Goal: Transaction & Acquisition: Book appointment/travel/reservation

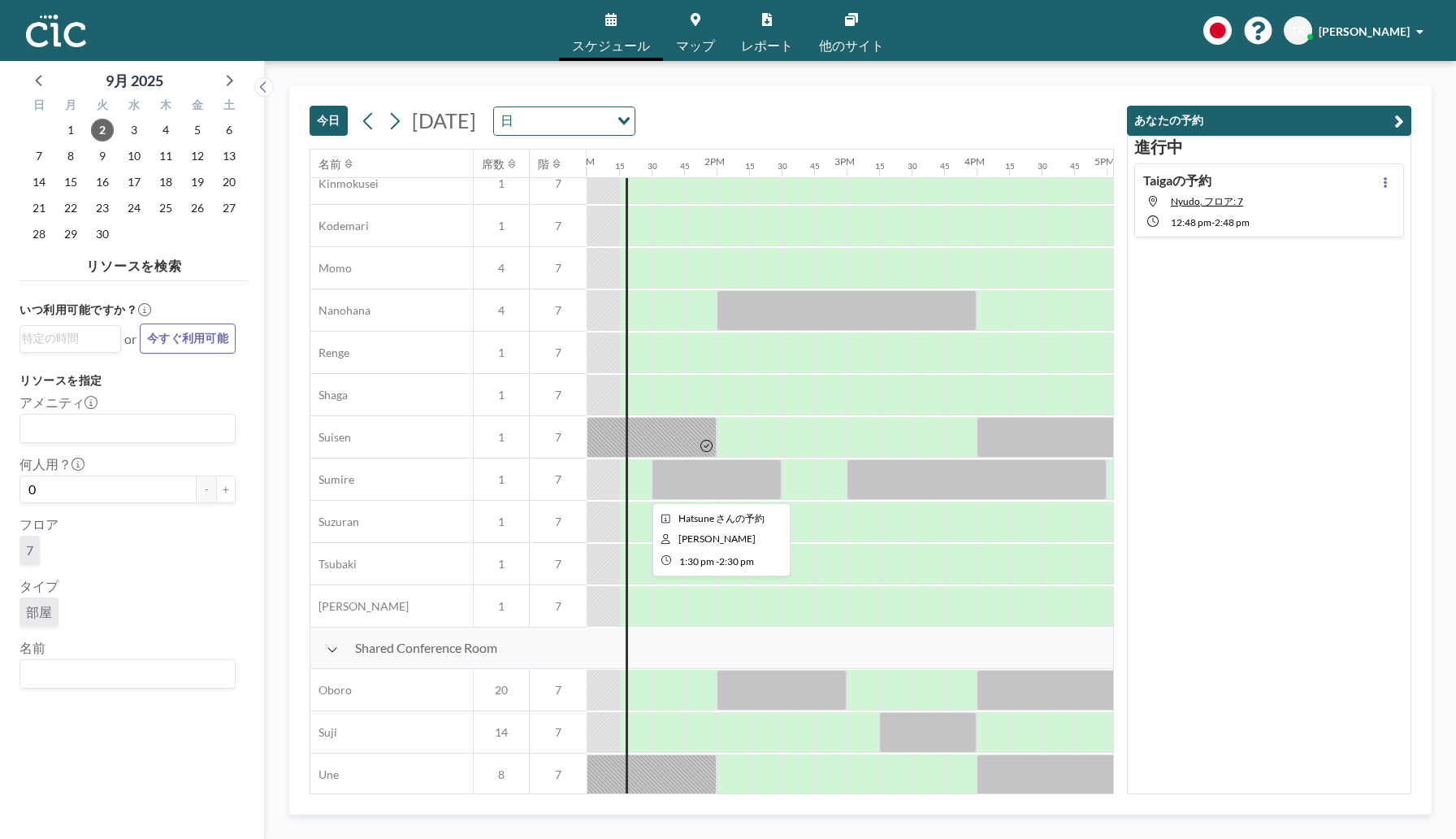
scroll to position [721, 1690]
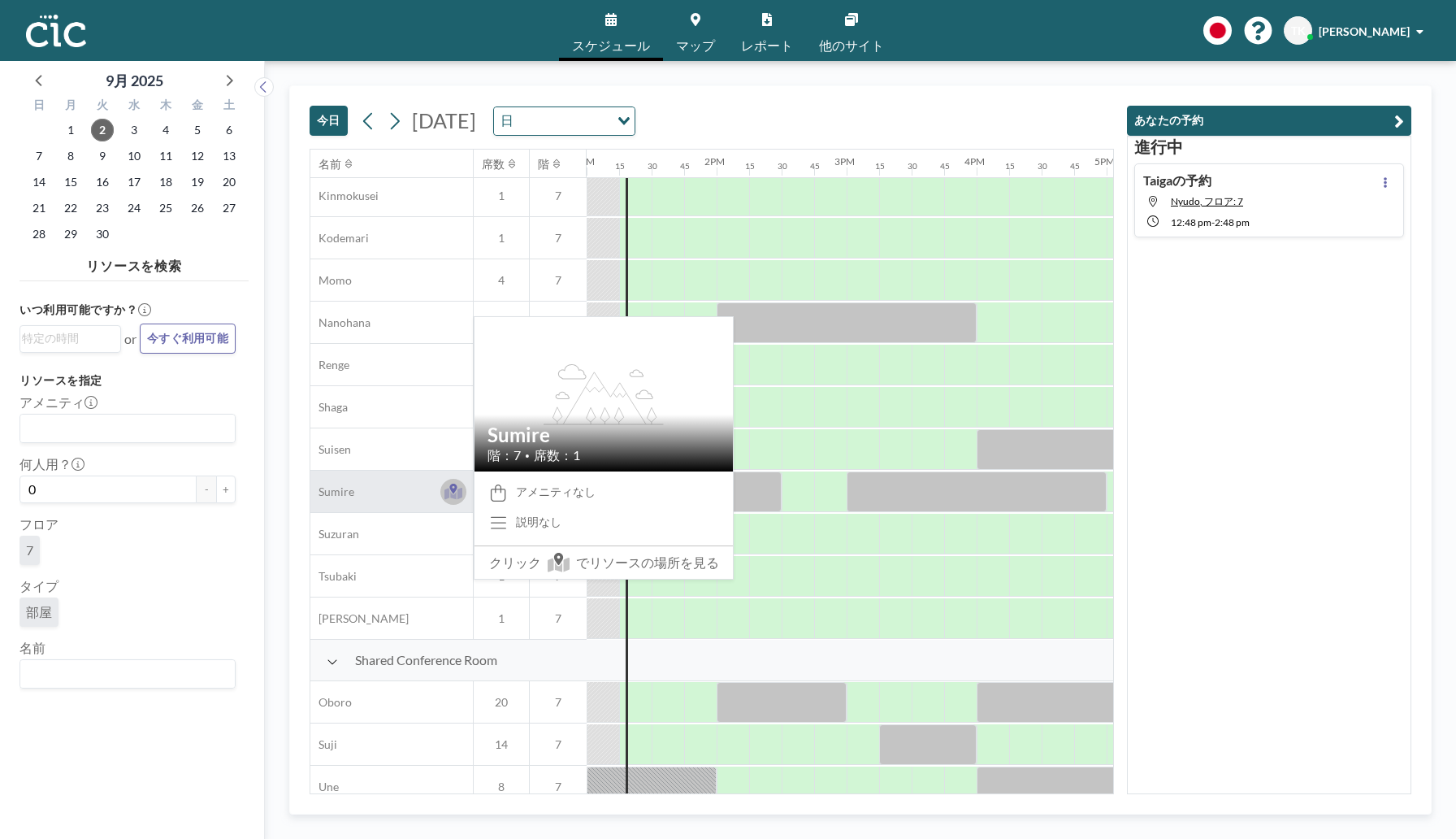
click at [457, 488] on icon at bounding box center [454, 492] width 19 height 16
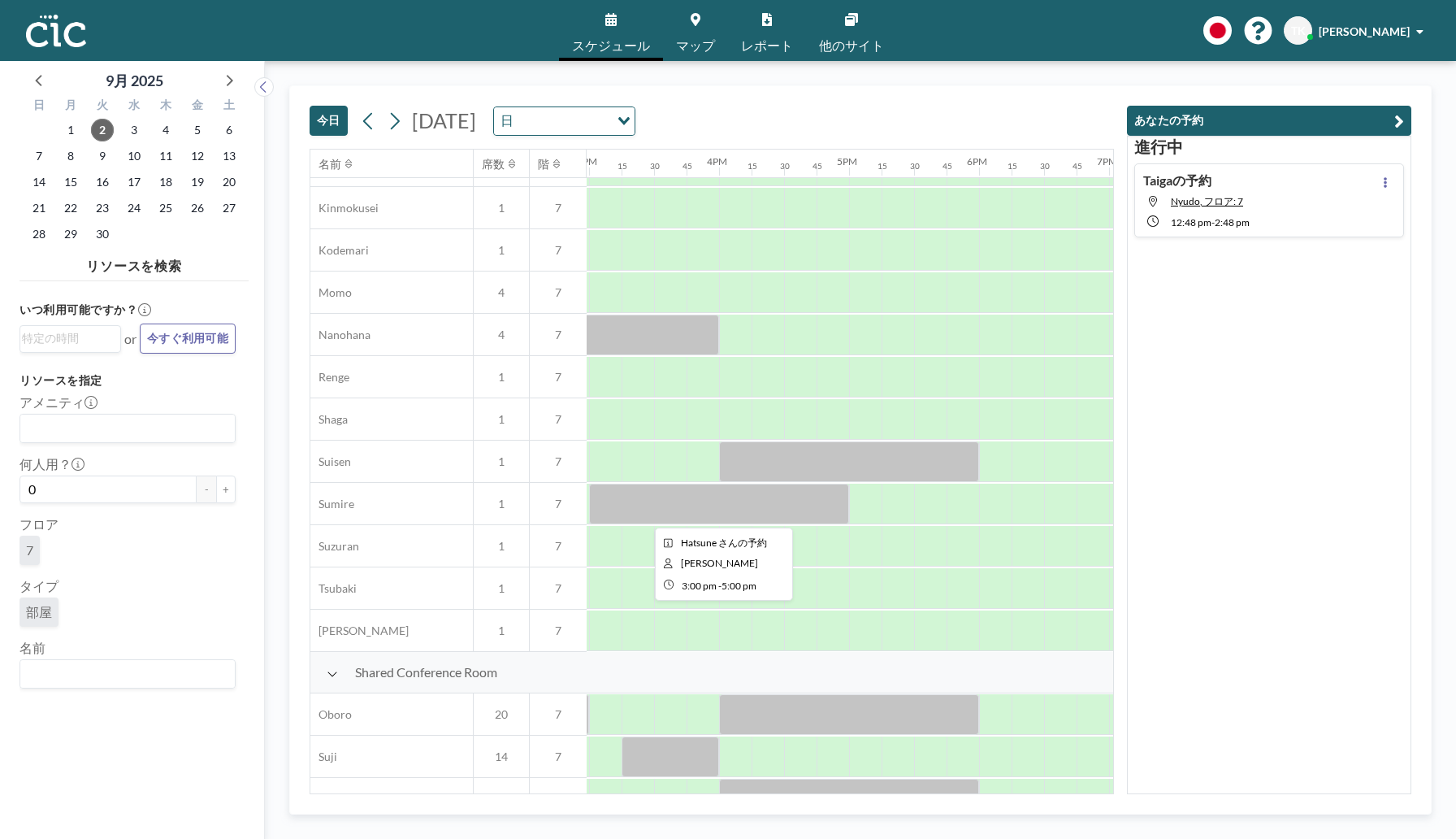
scroll to position [708, 1959]
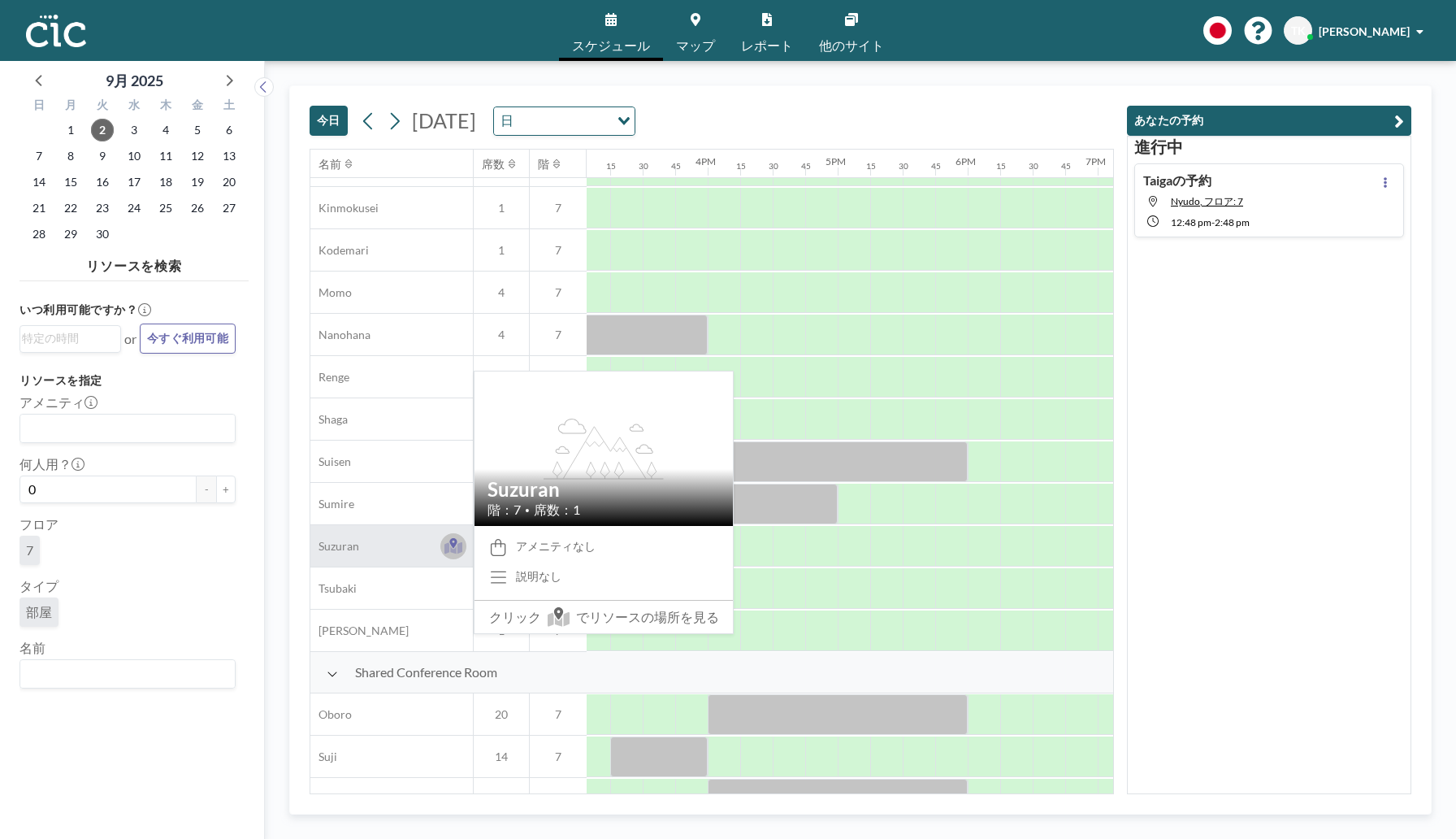
click at [455, 542] on icon at bounding box center [453, 542] width 7 height 10
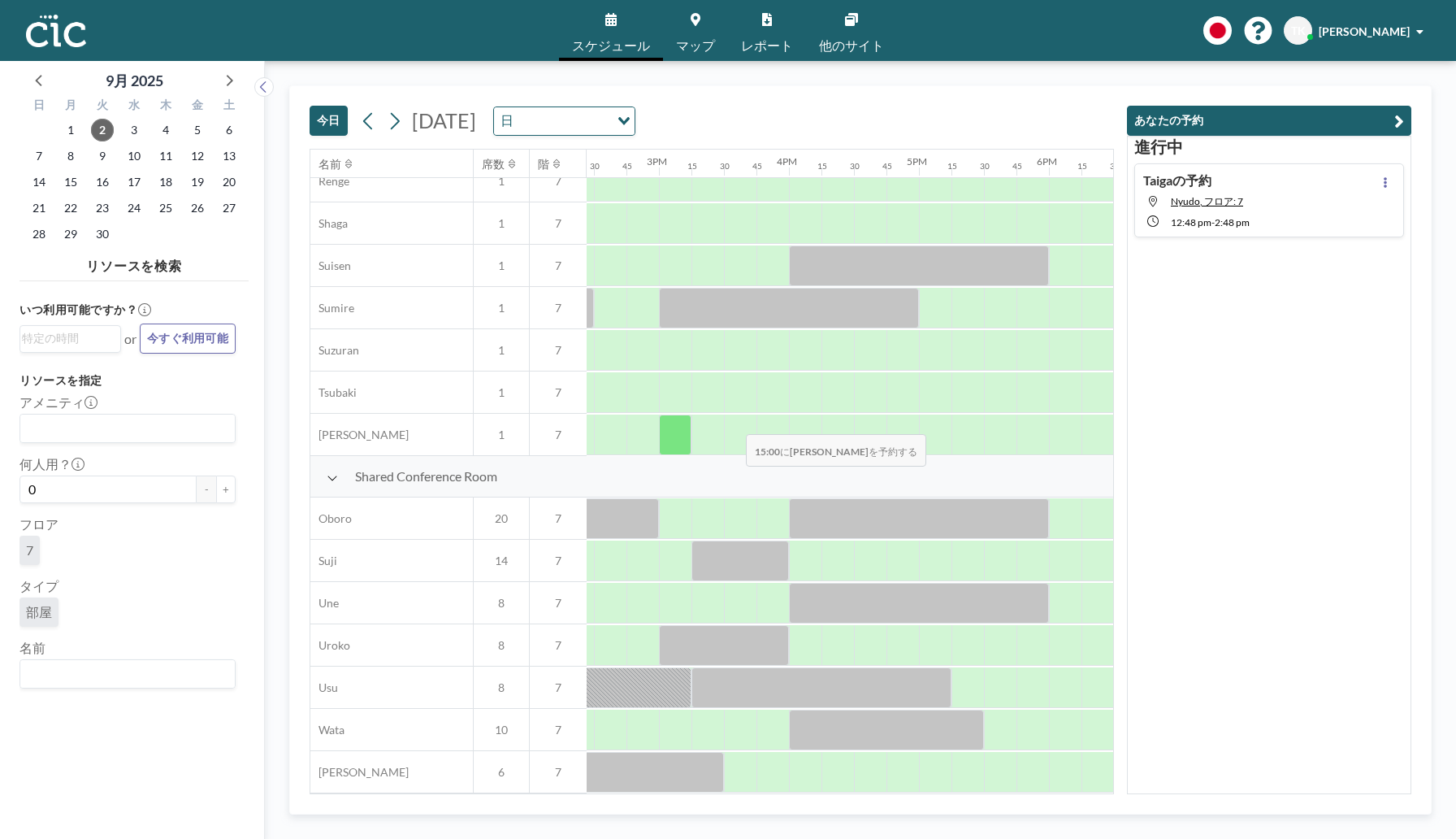
scroll to position [906, 1890]
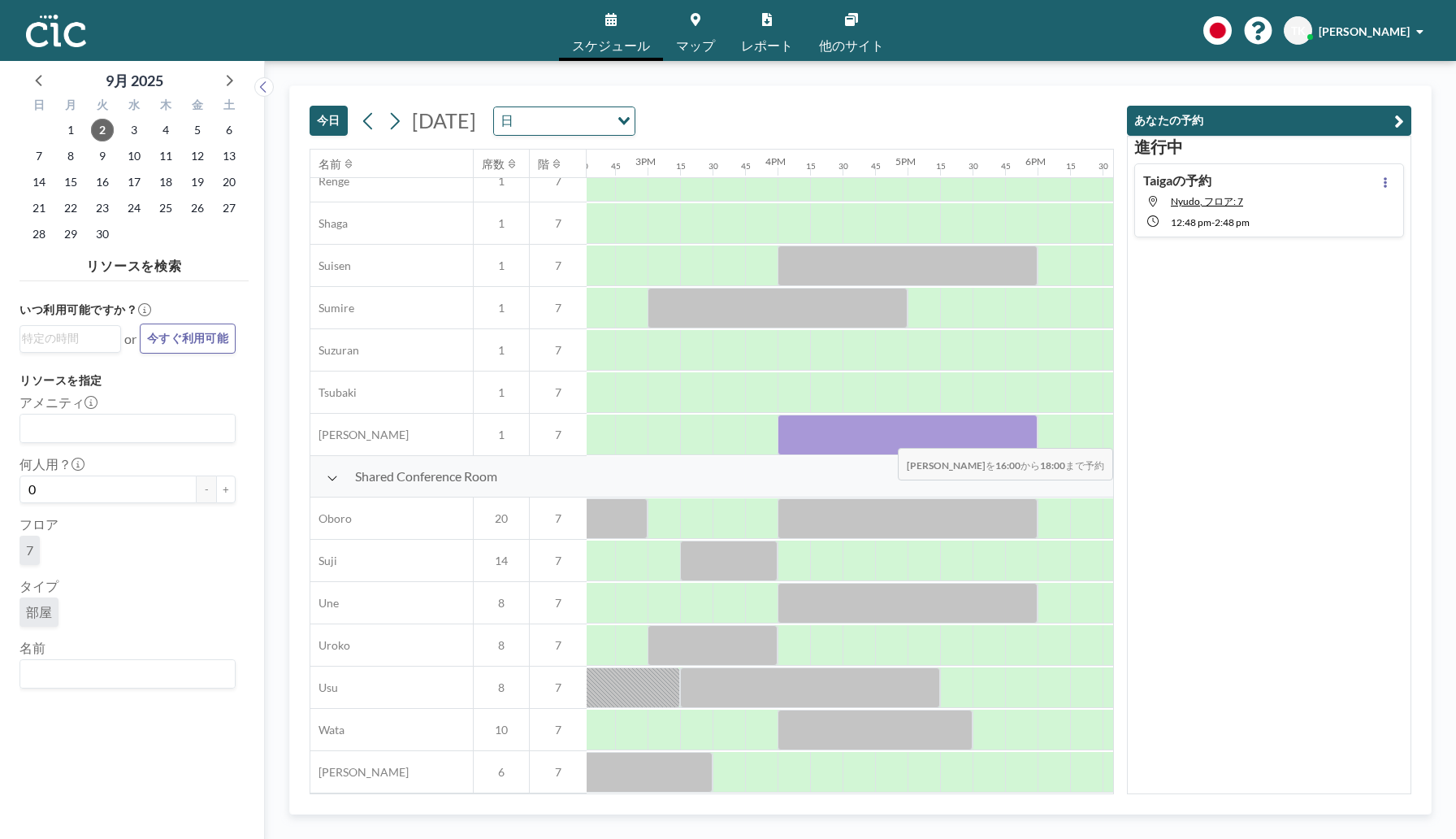
drag, startPoint x: 788, startPoint y: 424, endPoint x: 1030, endPoint y: 438, distance: 242.4
click at [1030, 438] on div at bounding box center [908, 435] width 260 height 41
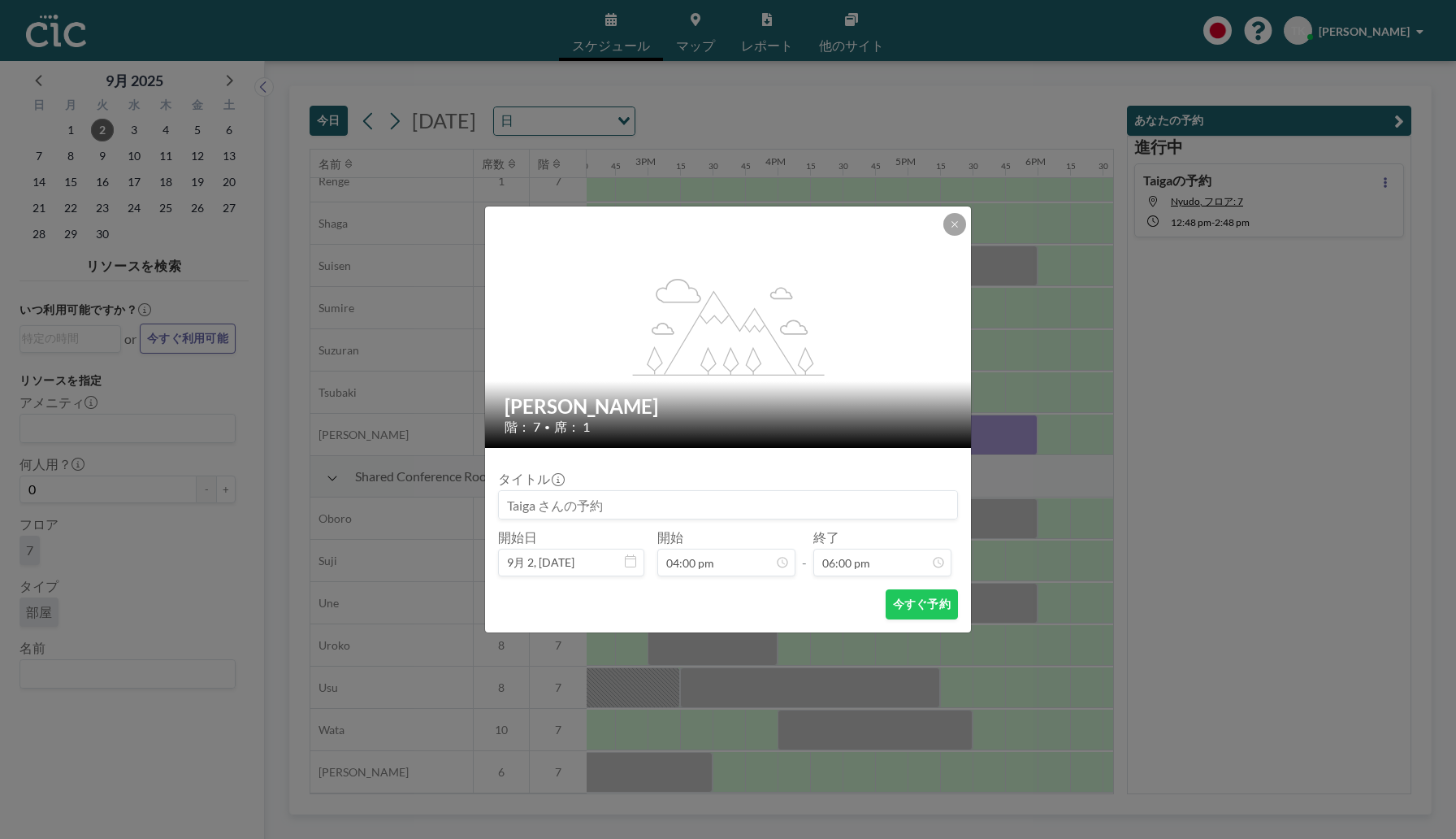
scroll to position [2084, 0]
click at [953, 222] on icon at bounding box center [954, 224] width 10 height 10
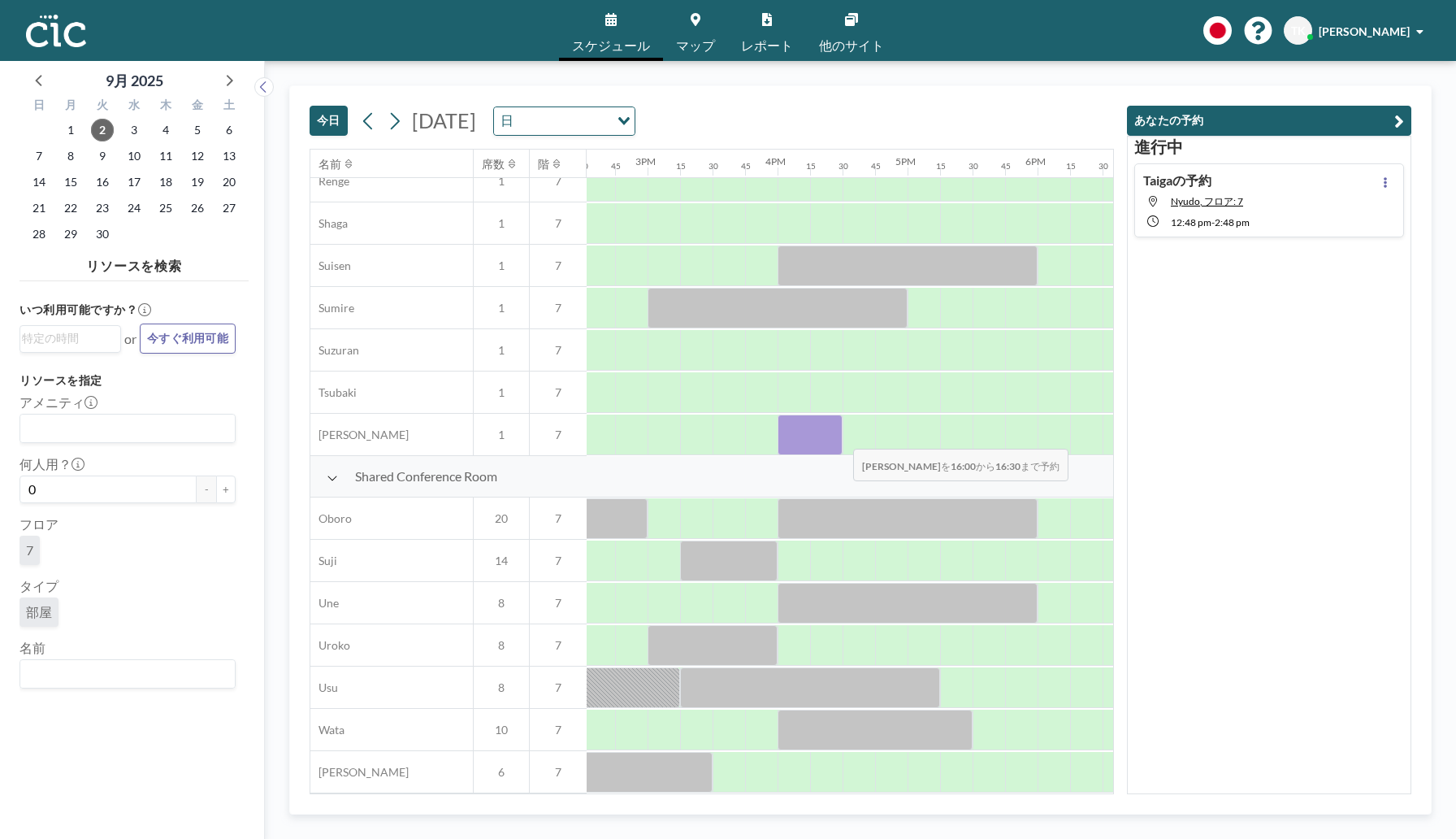
drag, startPoint x: 799, startPoint y: 435, endPoint x: 841, endPoint y: 438, distance: 42.1
click at [841, 438] on div at bounding box center [811, 435] width 65 height 41
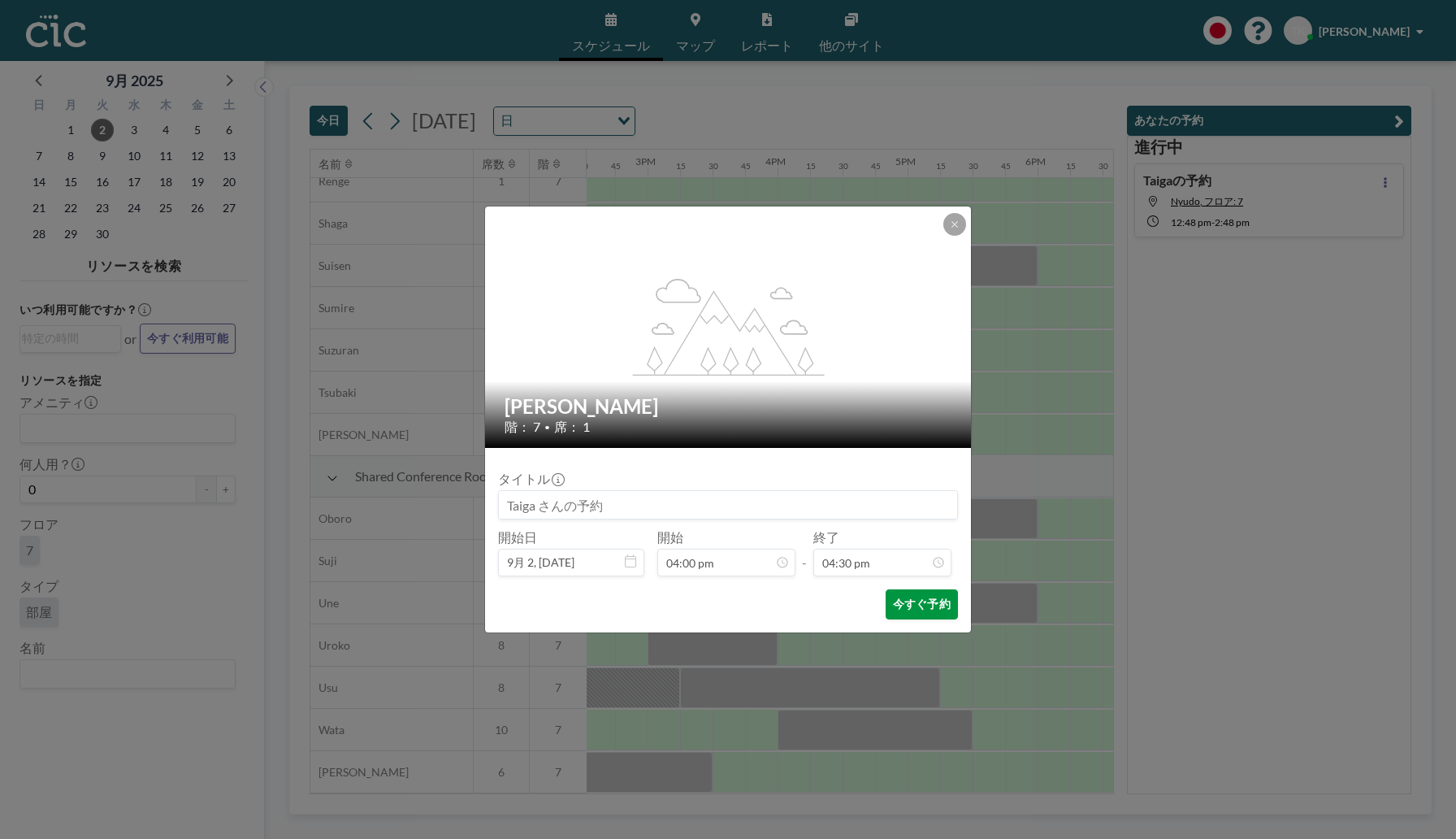
scroll to position [1909, 0]
click at [906, 603] on button "今すぐ予約" at bounding box center [922, 604] width 72 height 30
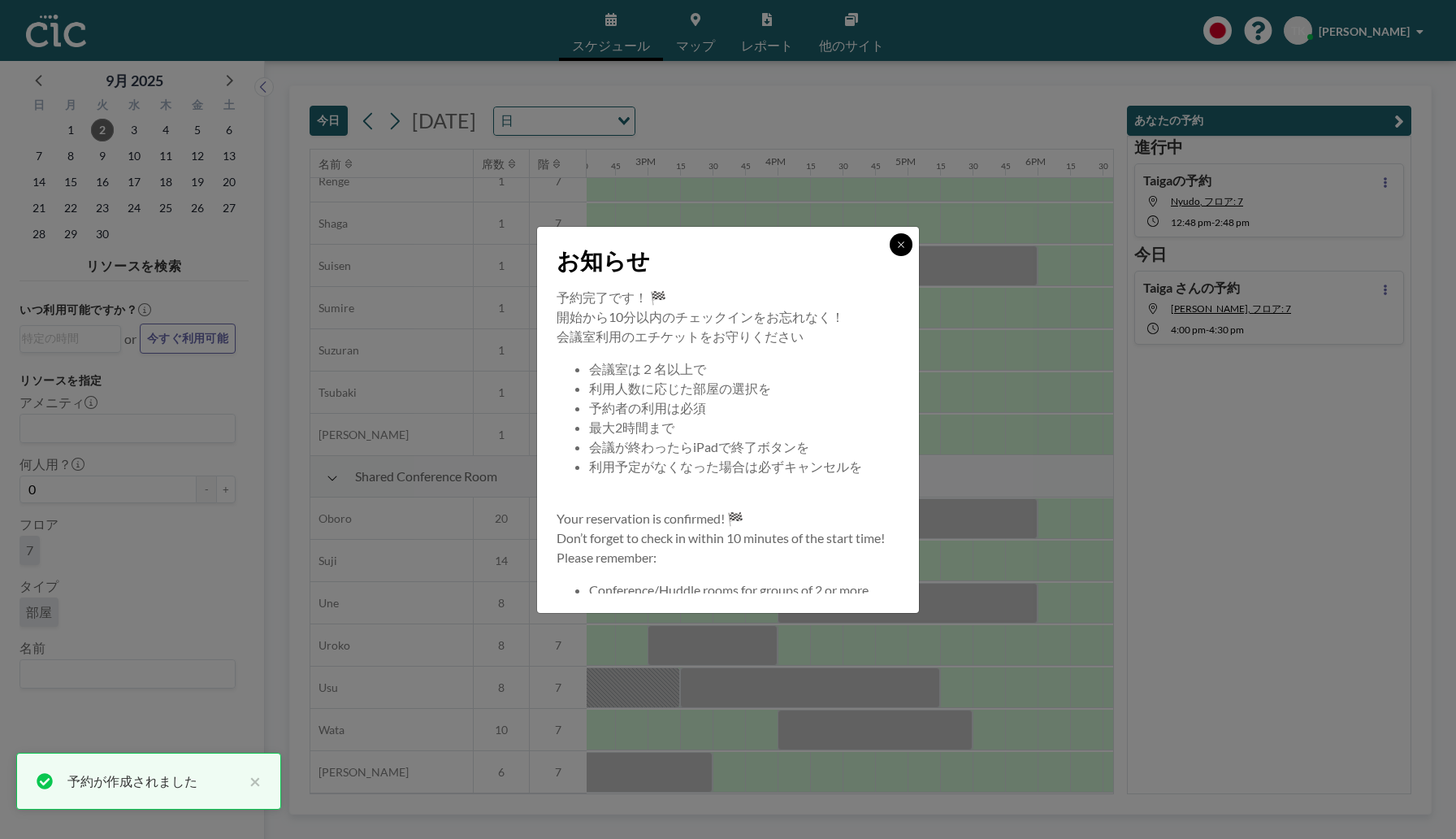
click at [897, 240] on icon at bounding box center [901, 244] width 10 height 10
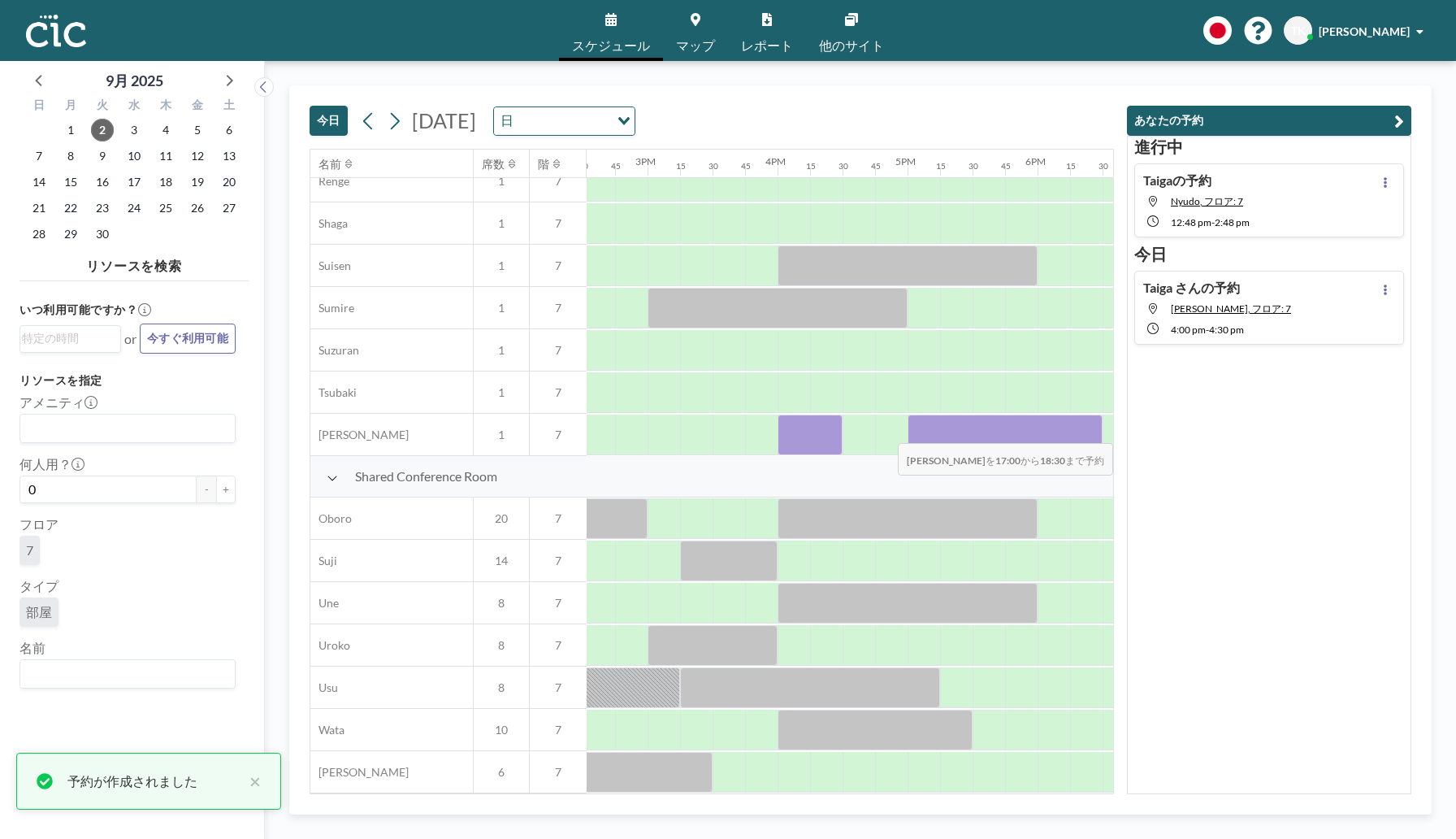
drag, startPoint x: 919, startPoint y: 426, endPoint x: 1082, endPoint y: 432, distance: 163.1
click at [1082, 432] on div at bounding box center [1005, 435] width 195 height 41
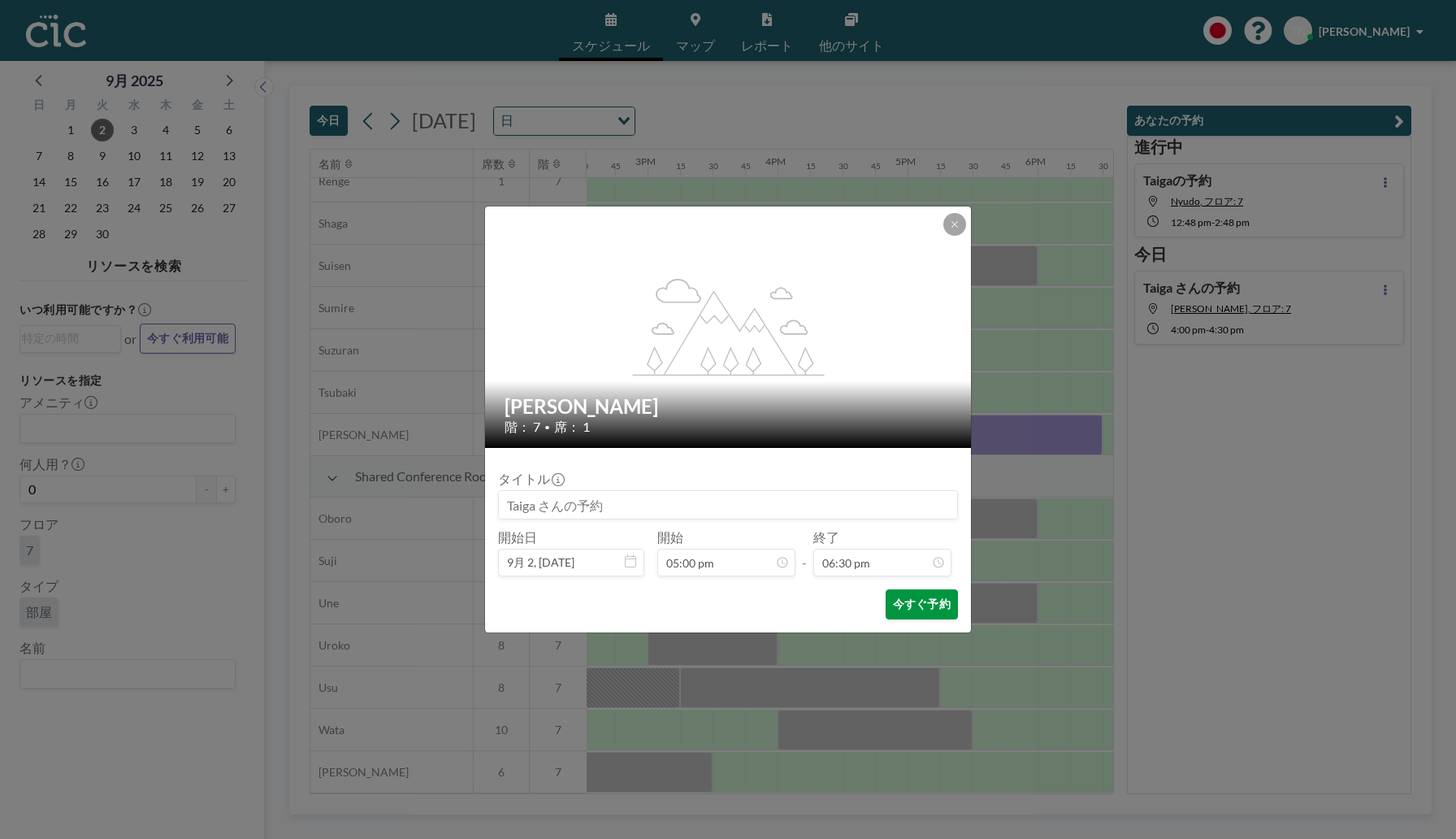
scroll to position [2142, 0]
click at [915, 594] on button "今すぐ予約" at bounding box center [922, 604] width 72 height 30
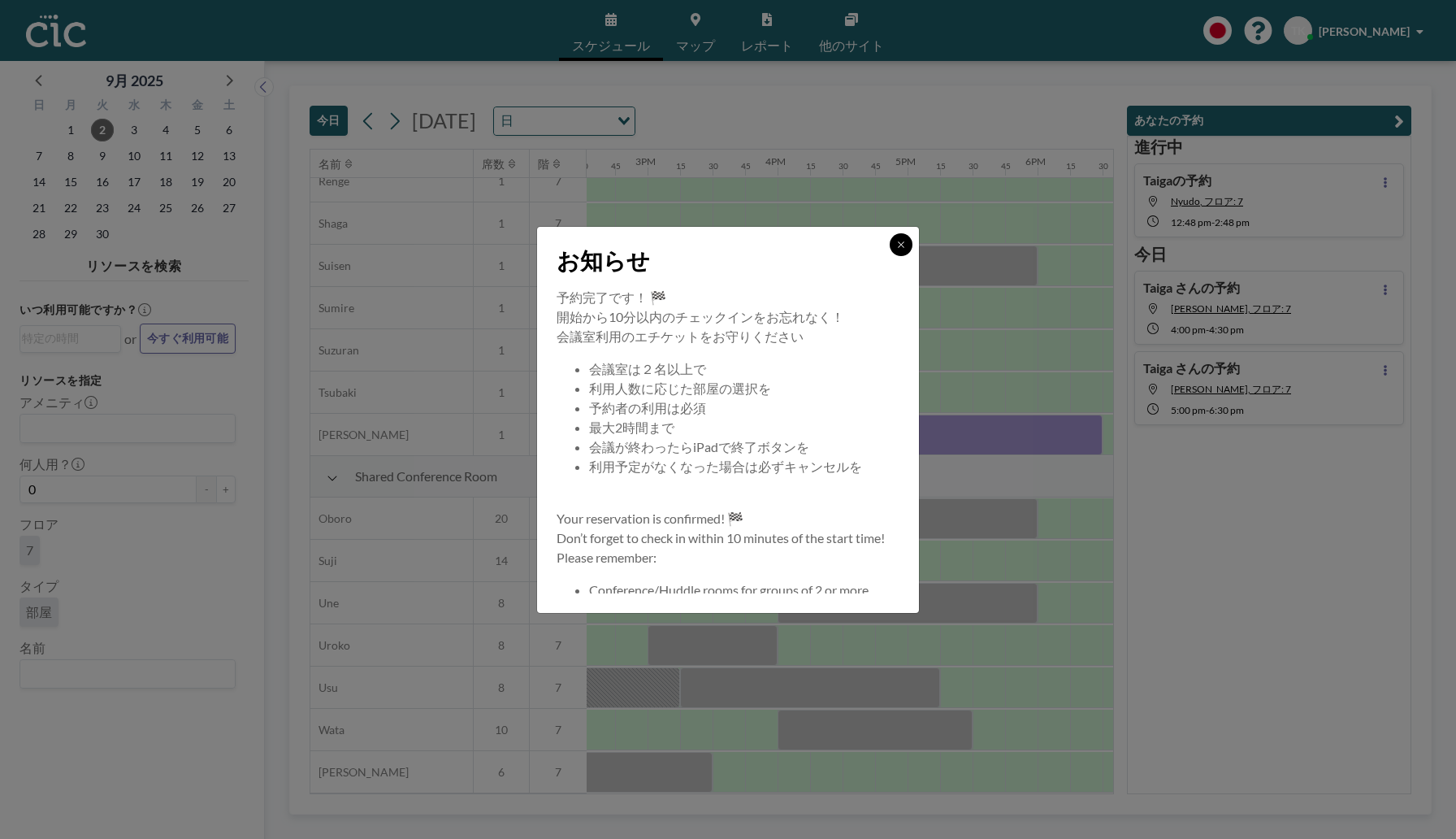
click at [901, 238] on button at bounding box center [901, 244] width 23 height 23
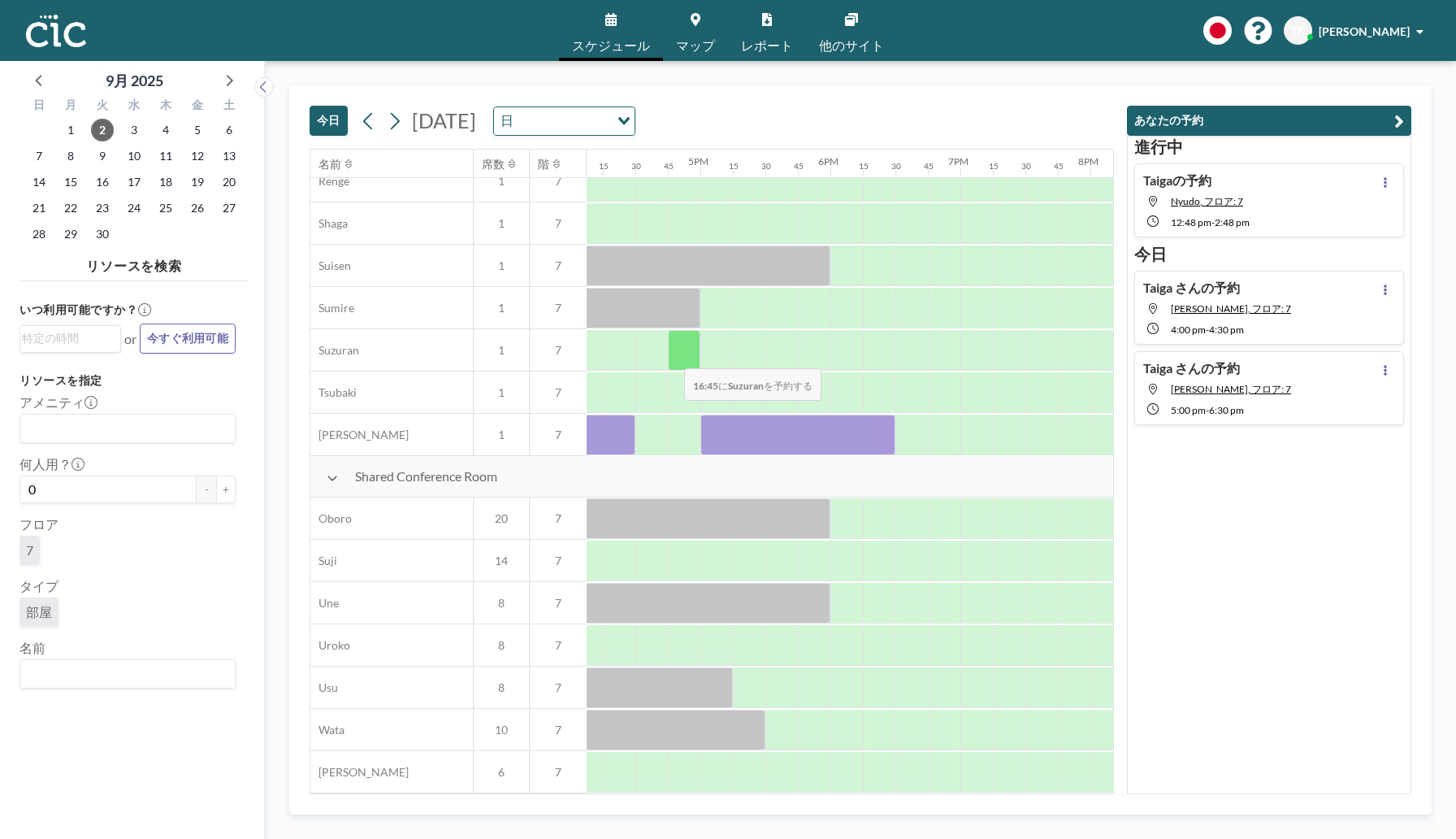
scroll to position [882, 2097]
